Goal: Transaction & Acquisition: Purchase product/service

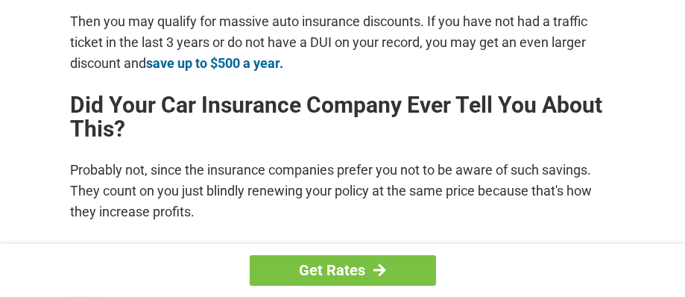
scroll to position [680, 0]
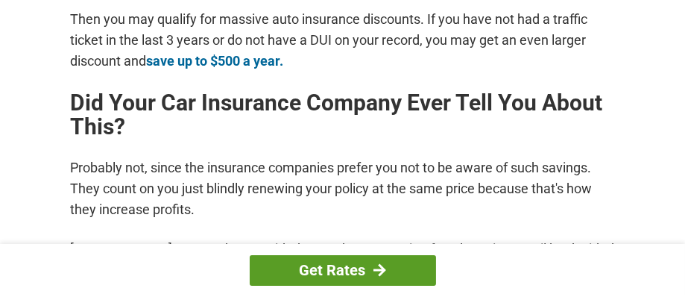
click at [309, 267] on link "Get Rates" at bounding box center [343, 270] width 186 height 31
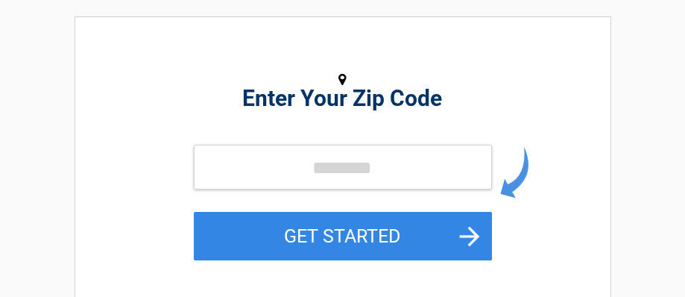
scroll to position [177, 0]
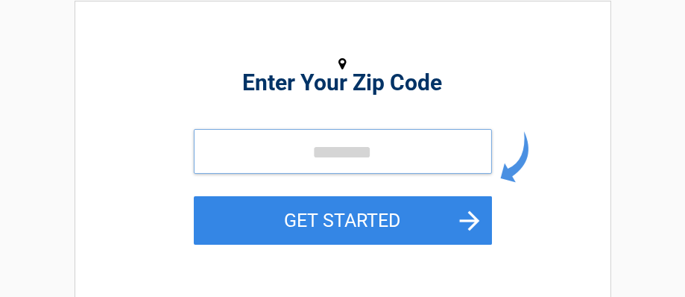
click at [276, 170] on input "tel" at bounding box center [343, 151] width 298 height 45
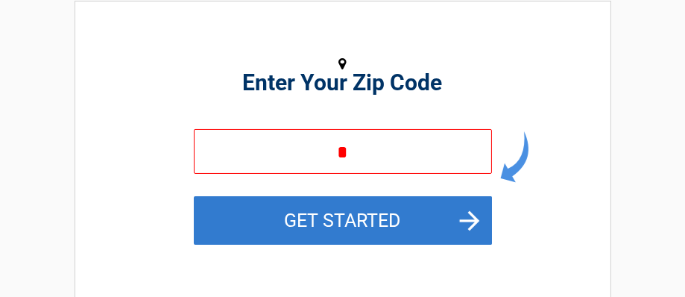
click at [468, 220] on button "GET STARTED" at bounding box center [343, 220] width 298 height 48
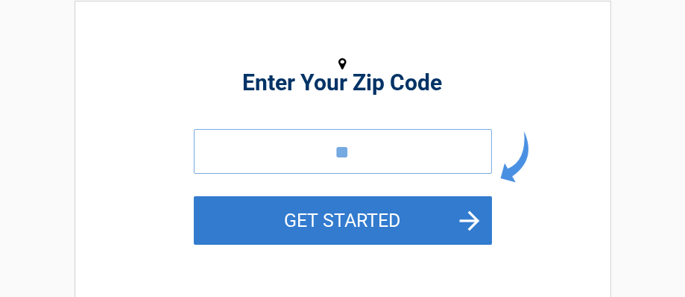
type input "*"
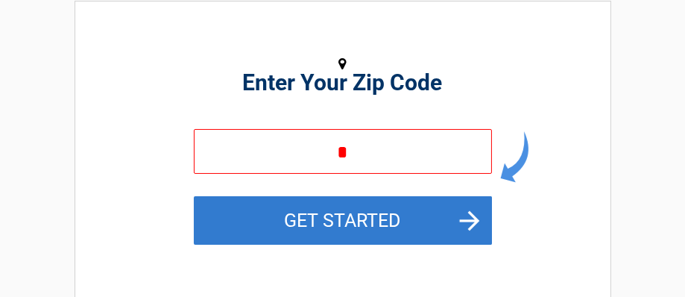
click at [210, 224] on button "GET STARTED" at bounding box center [343, 220] width 298 height 48
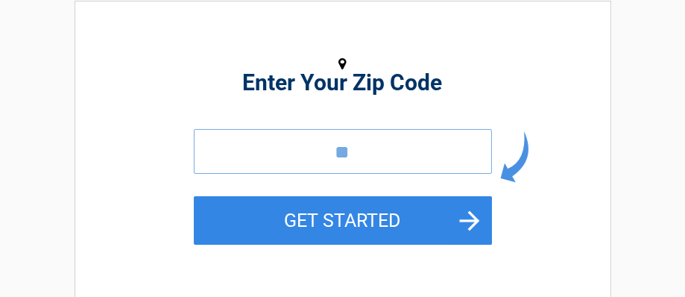
scroll to position [179, 0]
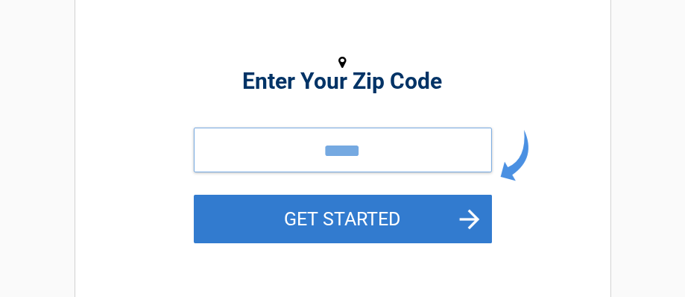
type input "*****"
click at [235, 238] on button "GET STARTED" at bounding box center [343, 218] width 298 height 48
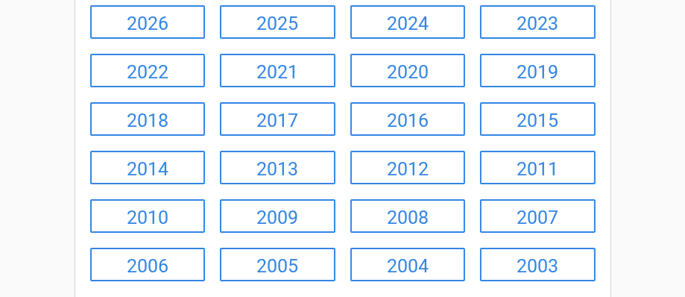
scroll to position [236, 0]
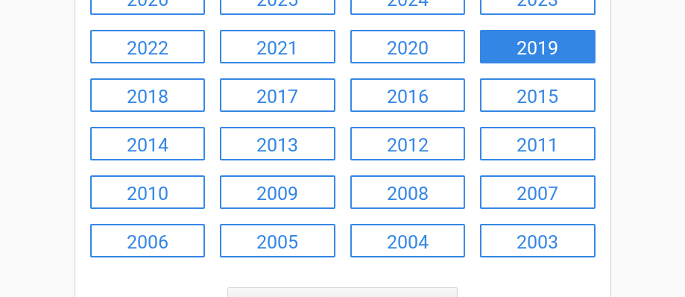
click at [556, 52] on link "2019" at bounding box center [537, 47] width 115 height 34
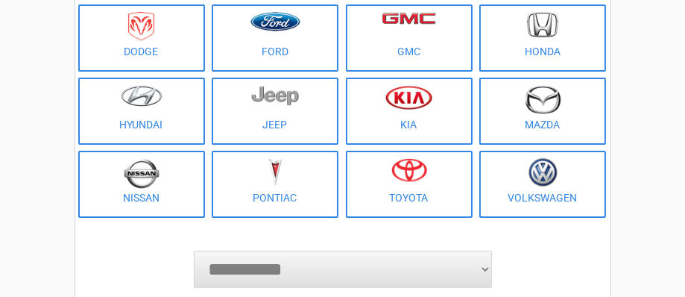
scroll to position [266, 0]
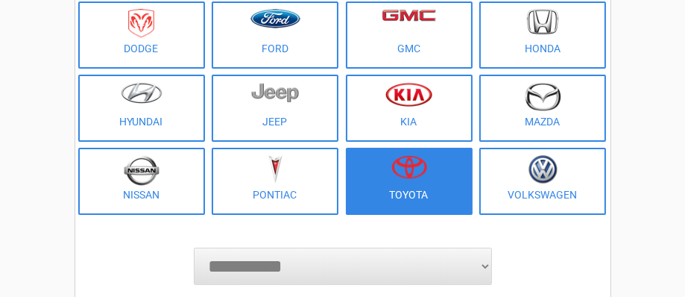
click at [423, 162] on img at bounding box center [409, 167] width 36 height 24
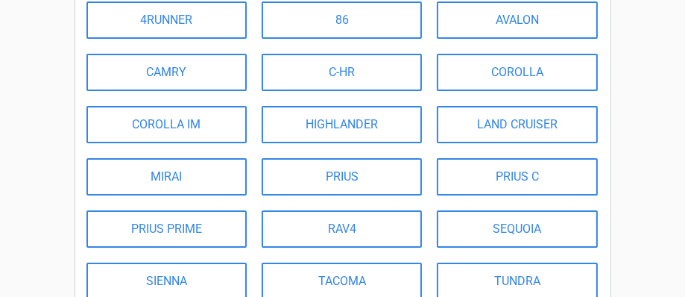
scroll to position [206, 0]
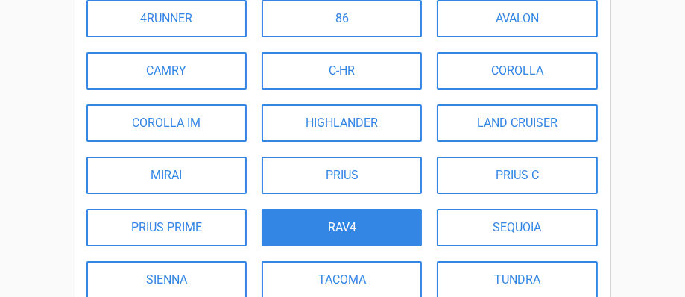
click at [364, 230] on link "RAV4" at bounding box center [342, 227] width 160 height 37
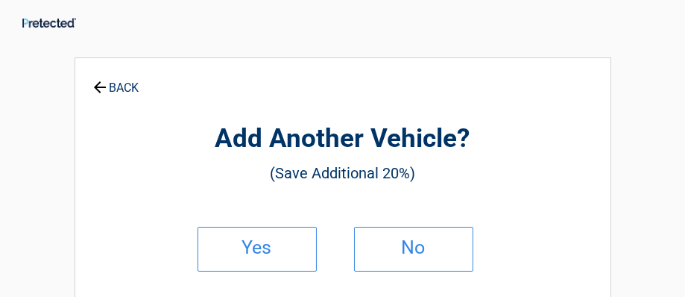
scroll to position [0, 0]
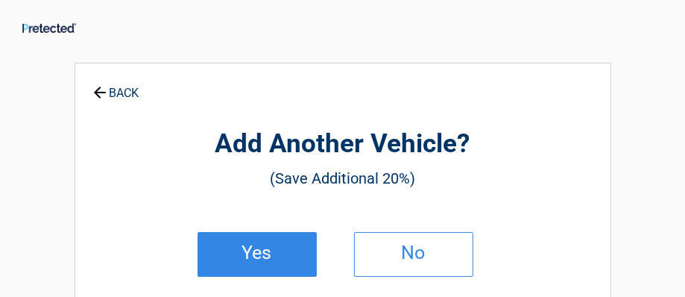
click at [282, 251] on h2 "Yes" at bounding box center [257, 252] width 88 height 10
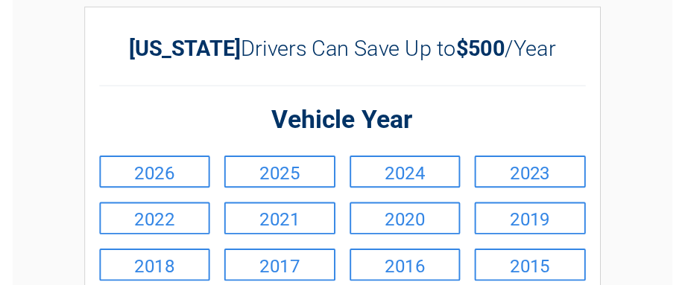
scroll to position [59, 0]
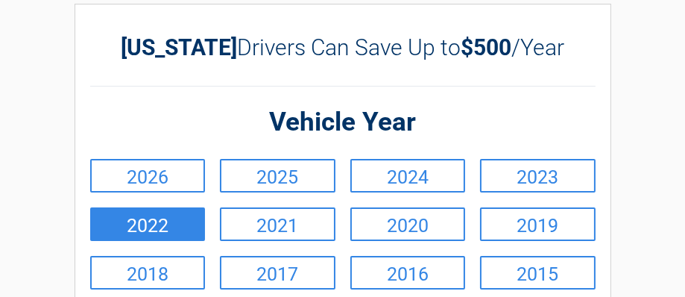
click at [180, 232] on link "2022" at bounding box center [147, 224] width 115 height 34
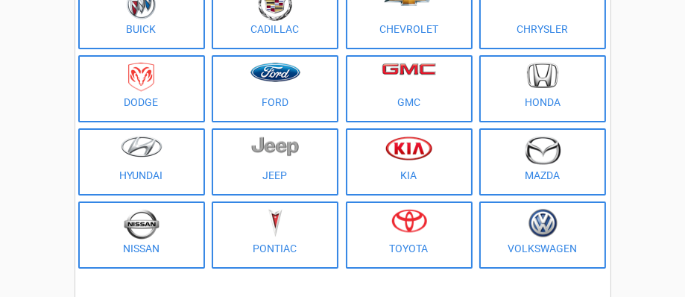
scroll to position [236, 0]
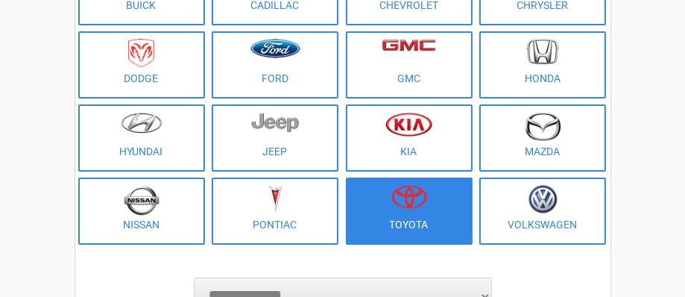
click at [399, 220] on link "Toyota" at bounding box center [409, 210] width 127 height 67
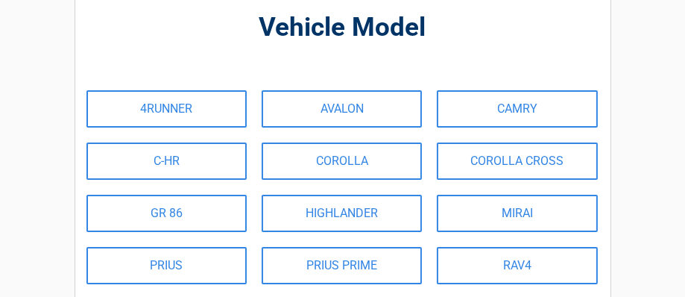
scroll to position [118, 0]
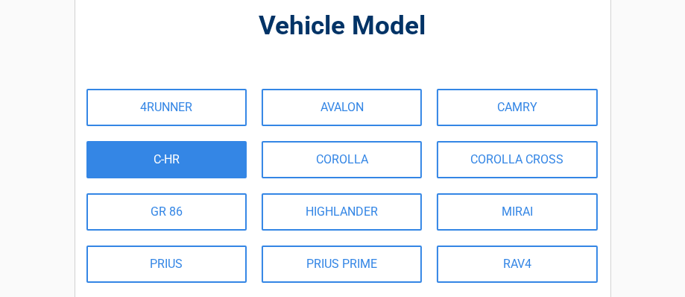
click at [239, 168] on link "C-HR" at bounding box center [166, 159] width 160 height 37
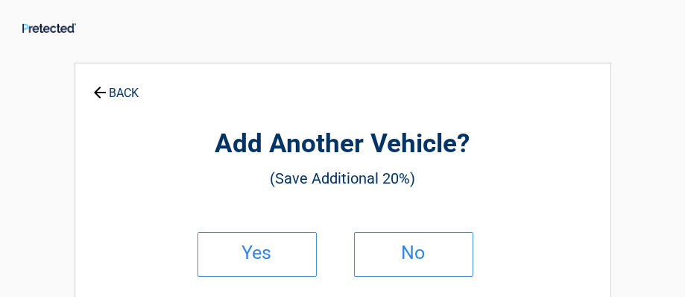
scroll to position [0, 0]
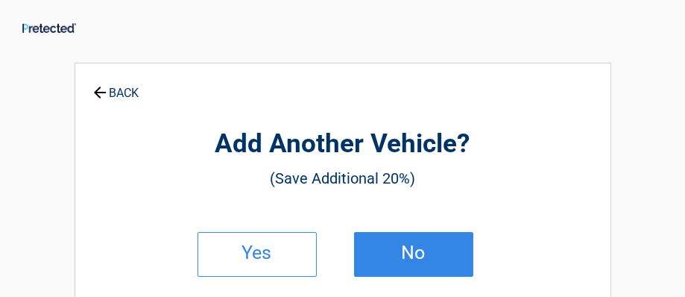
click at [370, 238] on link "No" at bounding box center [413, 254] width 119 height 45
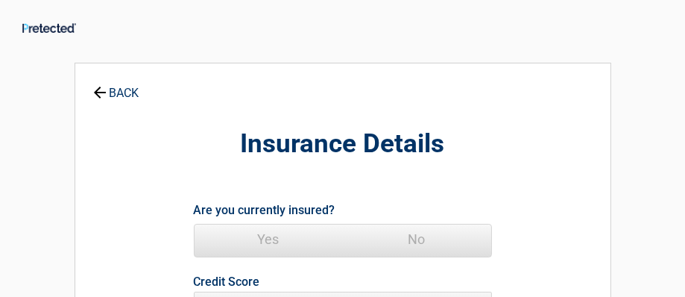
click at [267, 237] on span "Yes" at bounding box center [268, 239] width 148 height 30
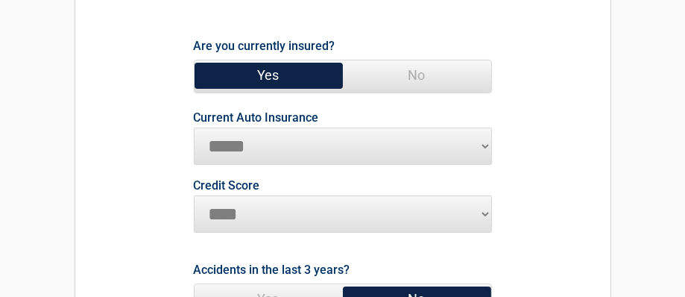
scroll to position [177, 0]
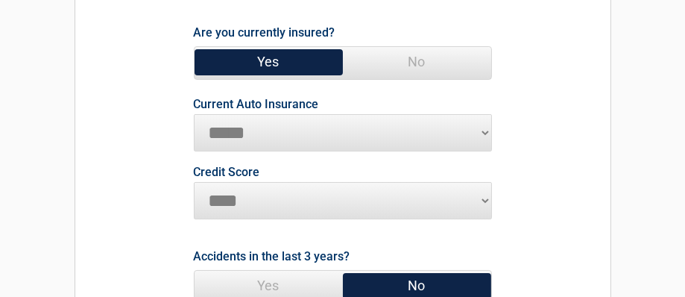
click at [247, 107] on label "Current Auto Insurance" at bounding box center [256, 104] width 125 height 12
click at [247, 114] on select "**********" at bounding box center [343, 132] width 298 height 37
click at [245, 127] on select "**********" at bounding box center [343, 132] width 298 height 37
select select "*********"
click at [194, 114] on select "**********" at bounding box center [343, 132] width 298 height 37
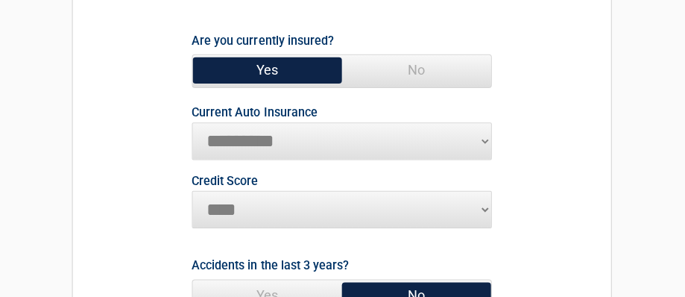
scroll to position [169, 0]
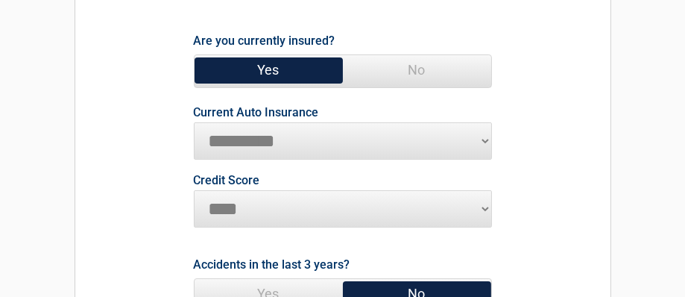
click at [482, 139] on select "**********" at bounding box center [343, 140] width 298 height 37
